Goal: Information Seeking & Learning: Learn about a topic

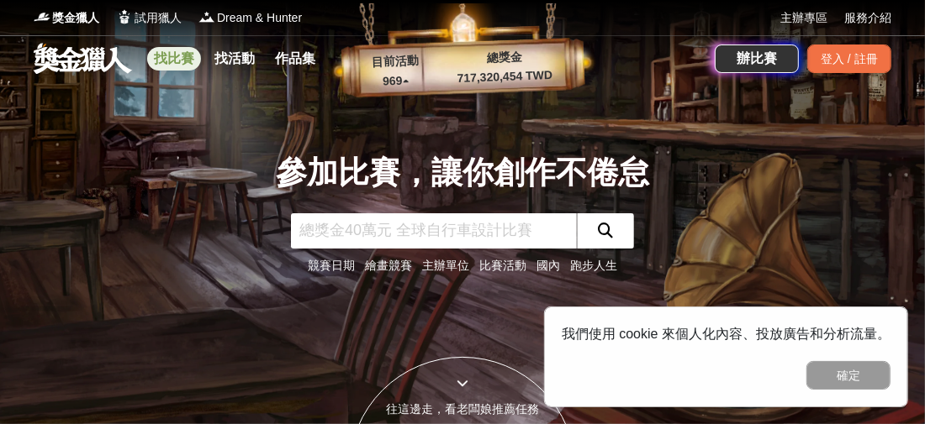
click at [155, 54] on link "找比賽" at bounding box center [174, 59] width 54 height 24
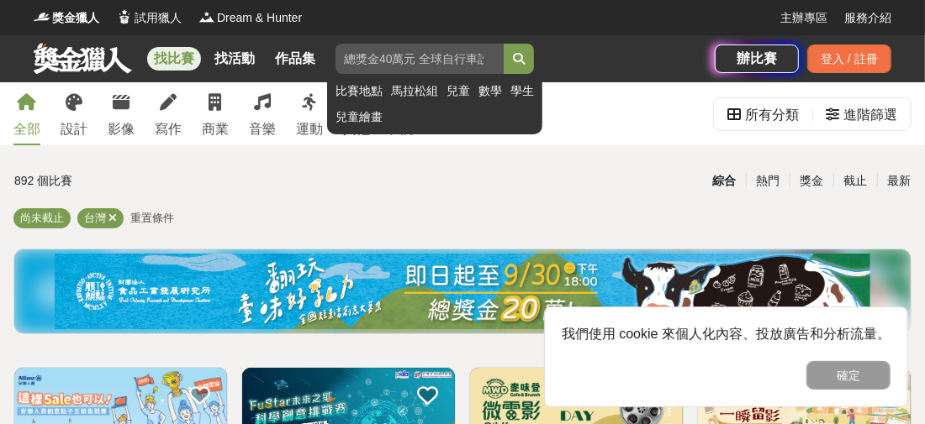
click at [438, 55] on input "search" at bounding box center [419, 59] width 168 height 30
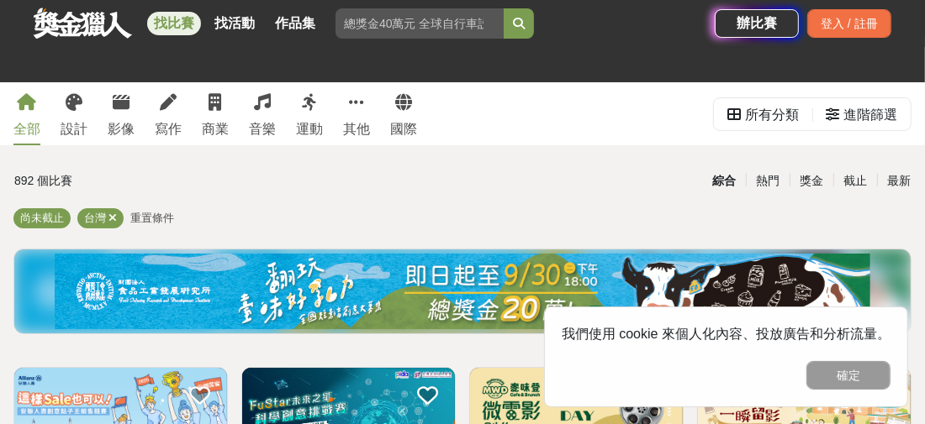
scroll to position [251, 0]
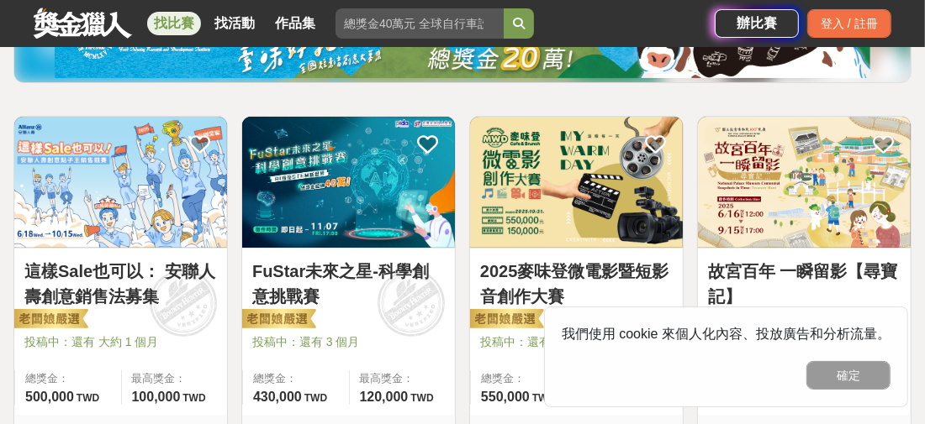
click at [840, 370] on button "確定" at bounding box center [848, 375] width 84 height 29
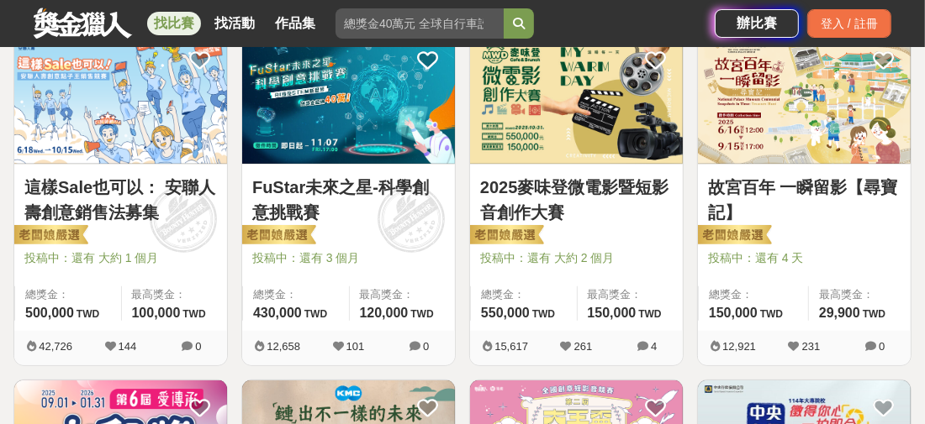
scroll to position [0, 0]
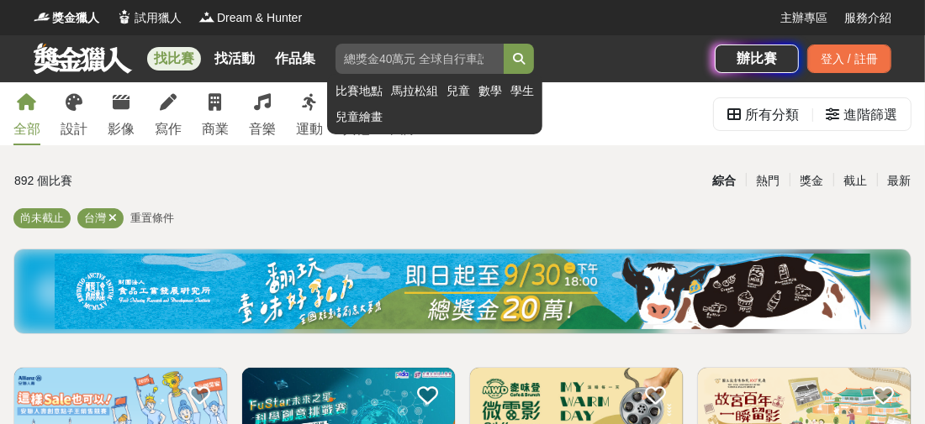
click at [403, 66] on input "search" at bounding box center [419, 59] width 168 height 30
type input "行銷"
click at [503, 44] on button "submit" at bounding box center [518, 59] width 30 height 30
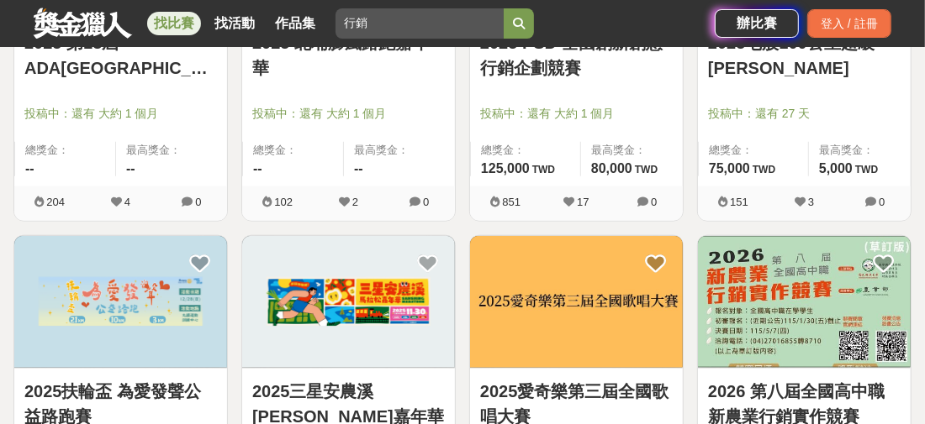
scroll to position [1008, 0]
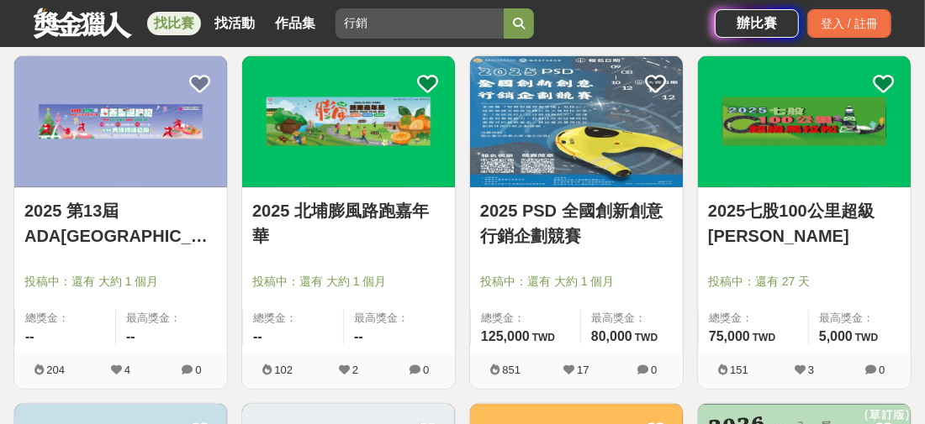
click at [611, 228] on link "2025 PSD 全國創新創意行銷企劃競賽" at bounding box center [576, 223] width 192 height 50
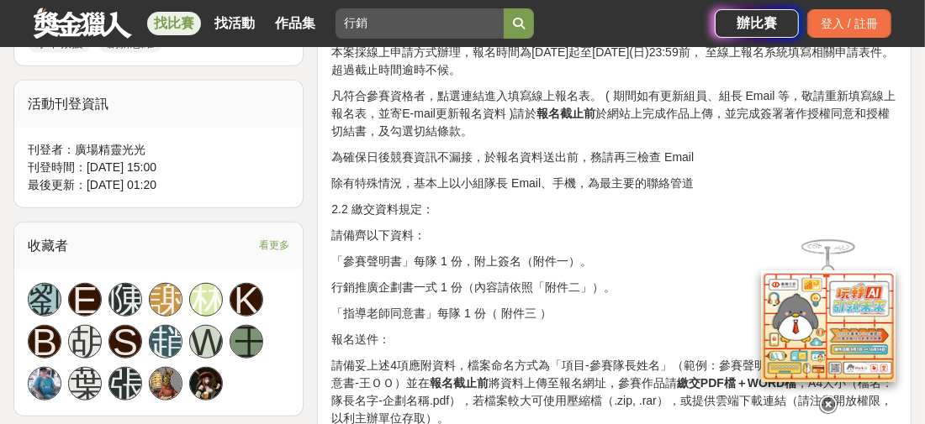
scroll to position [756, 0]
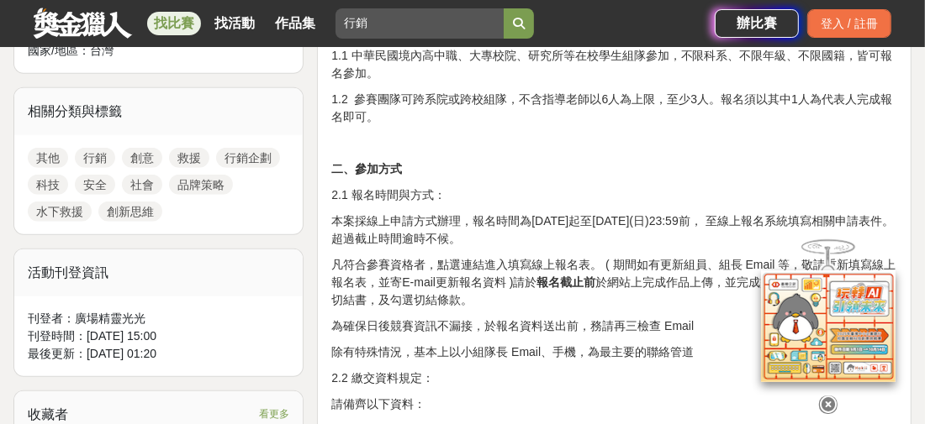
click at [825, 396] on icon at bounding box center [828, 405] width 18 height 18
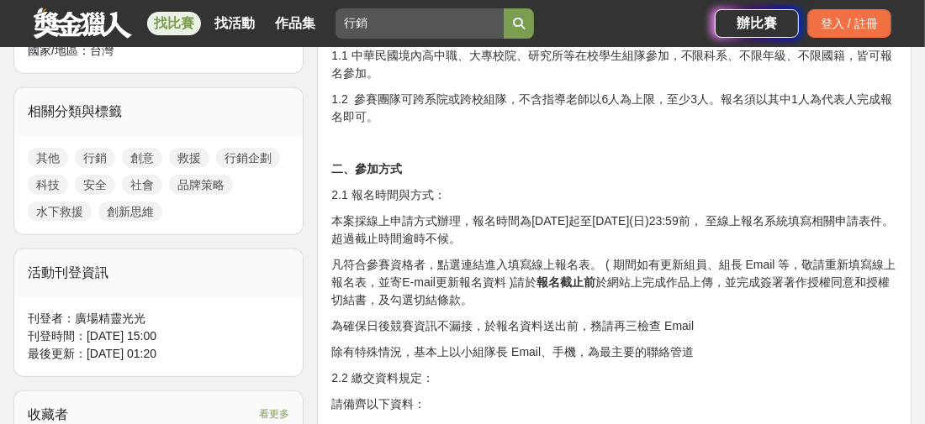
scroll to position [672, 0]
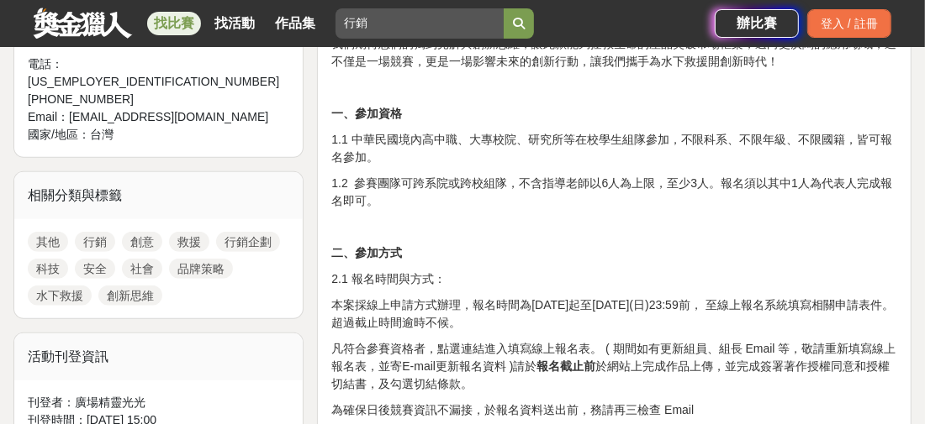
click at [621, 350] on p "凡符合參賽資格者，點選連結進入填寫線上報名表。 ( 期間如有更新組員、組⾧ Email 等，敬請重新填寫線上報名表，並寄E-mail更新報名資料 )請於 報名…" at bounding box center [614, 366] width 566 height 53
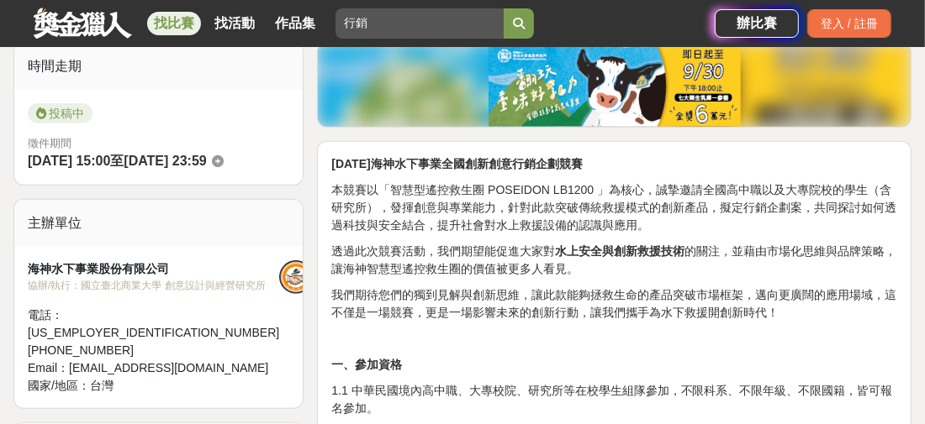
scroll to position [504, 0]
